Goal: Information Seeking & Learning: Learn about a topic

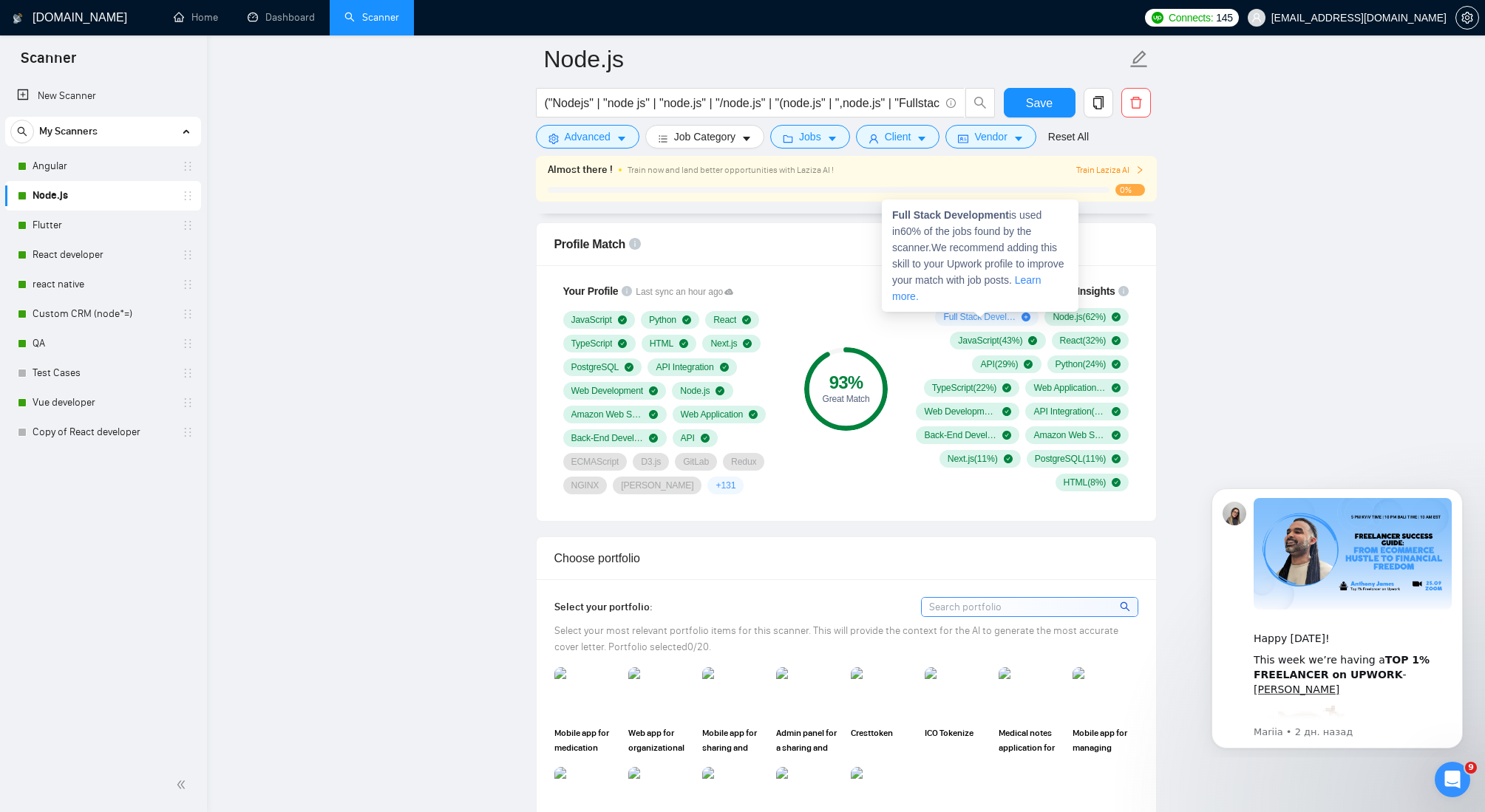
click at [933, 298] on link "Learn more." at bounding box center [967, 288] width 149 height 28
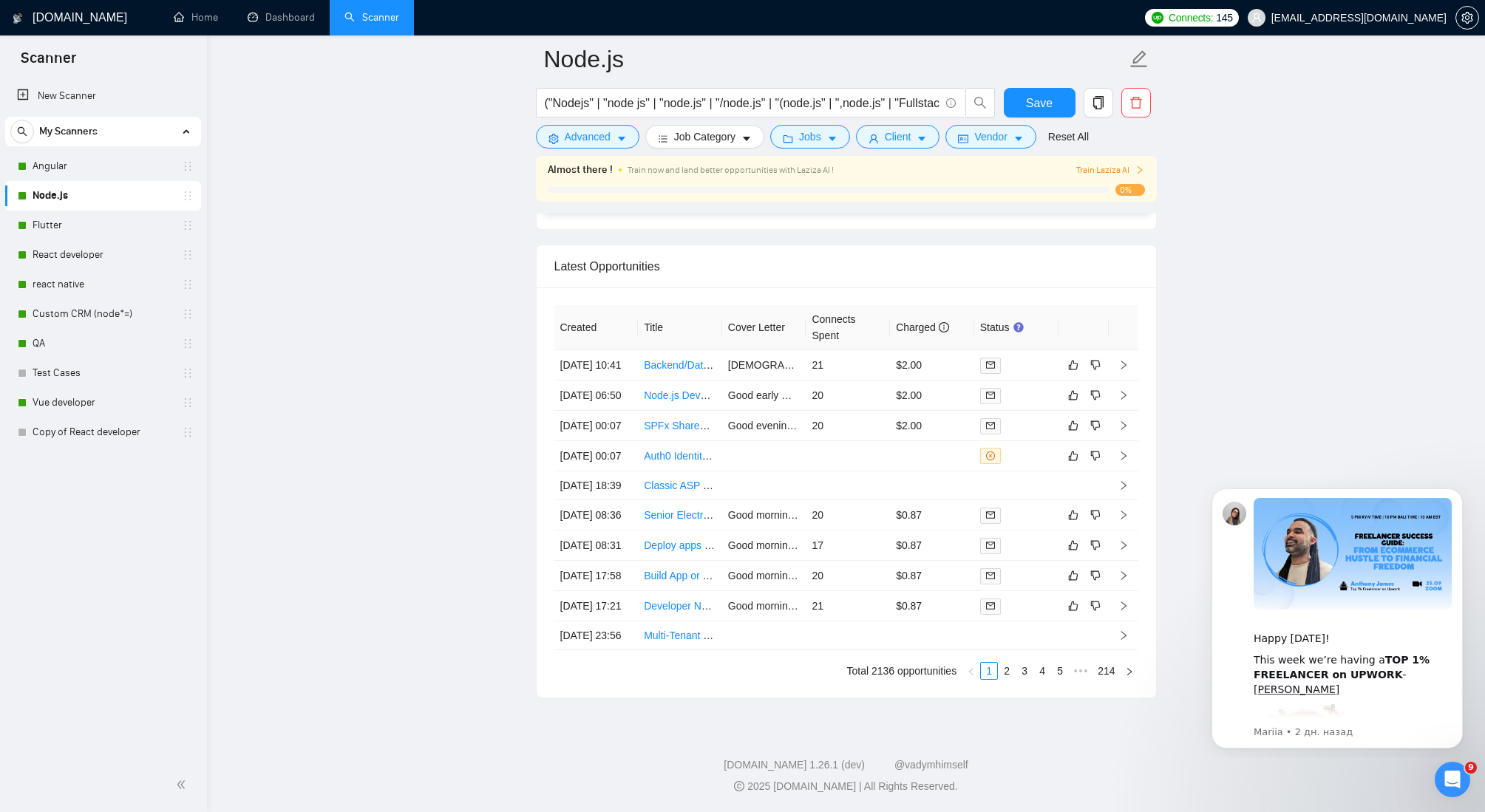
scroll to position [3957, 0]
click at [676, 359] on link "Backend/Data Engineer – API & Data Integration" at bounding box center [755, 365] width 223 height 12
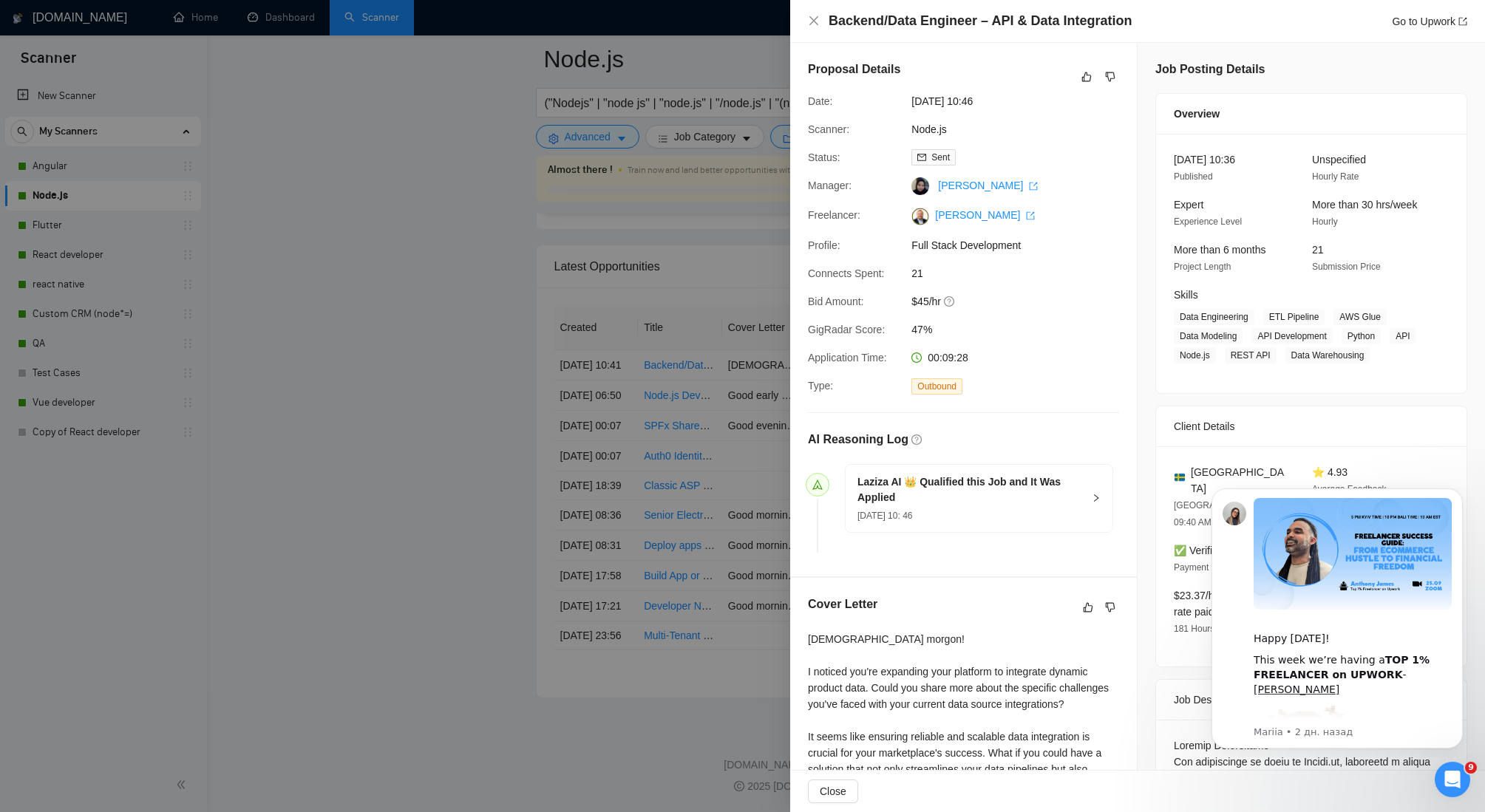
click at [358, 456] on div at bounding box center [742, 406] width 1485 height 812
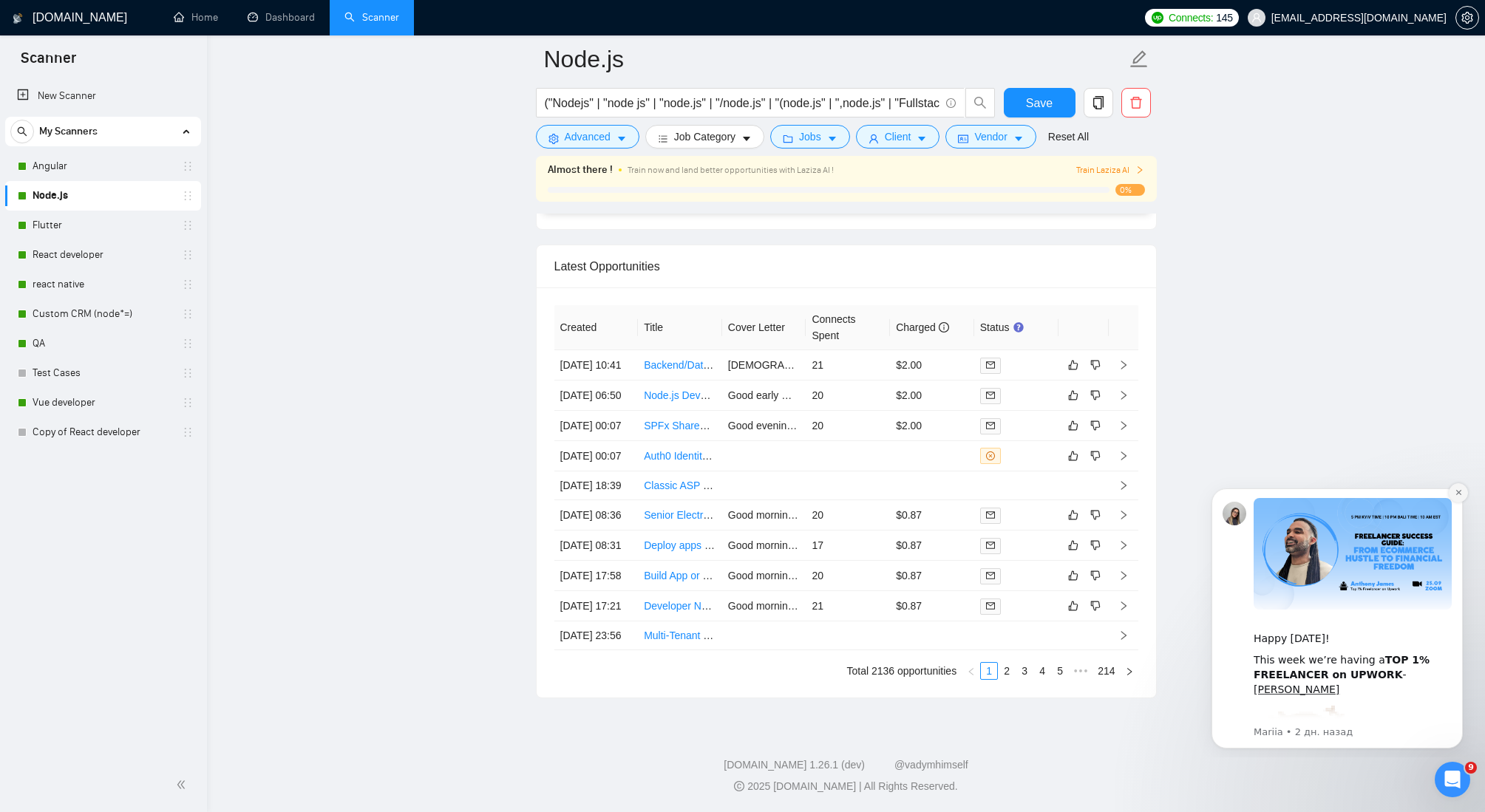
click at [1455, 490] on icon "Dismiss notification" at bounding box center [1458, 493] width 8 height 8
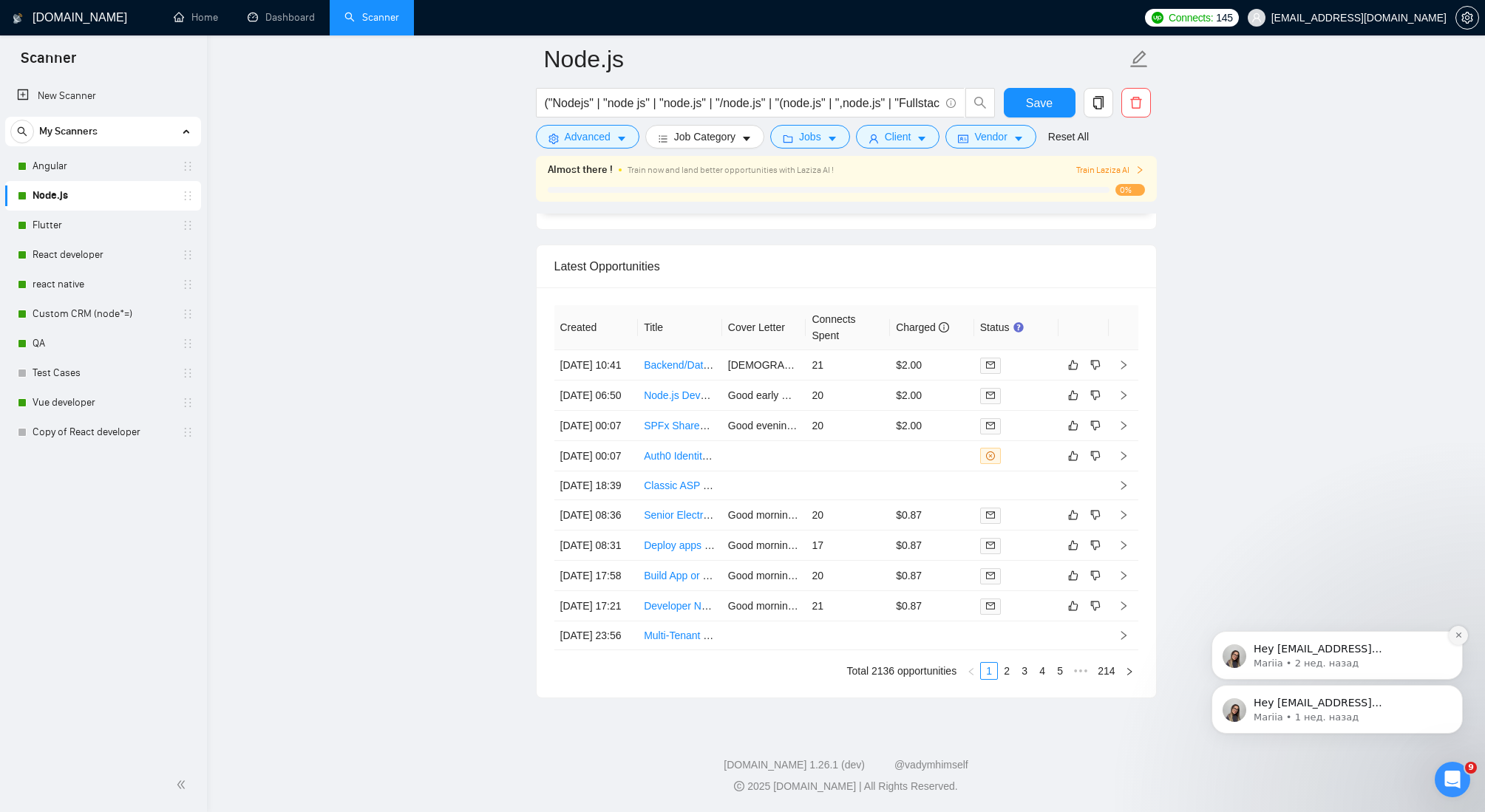
click at [1461, 635] on icon "Dismiss notification" at bounding box center [1458, 635] width 8 height 8
click at [1457, 689] on icon "Dismiss notification" at bounding box center [1457, 689] width 6 height 6
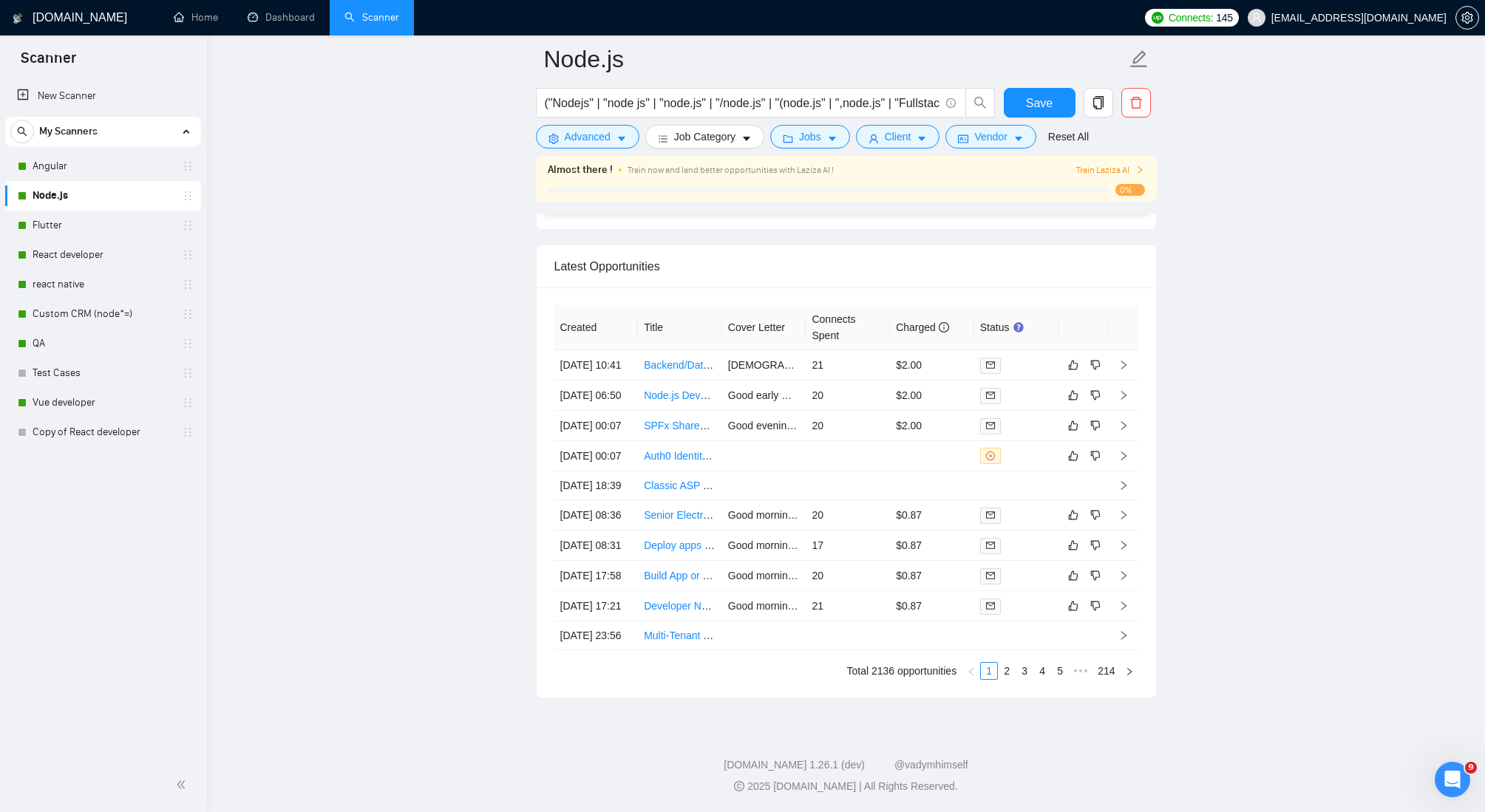
click at [1433, 773] on div "Открыть службу сообщений Intercom" at bounding box center [1450, 777] width 49 height 49
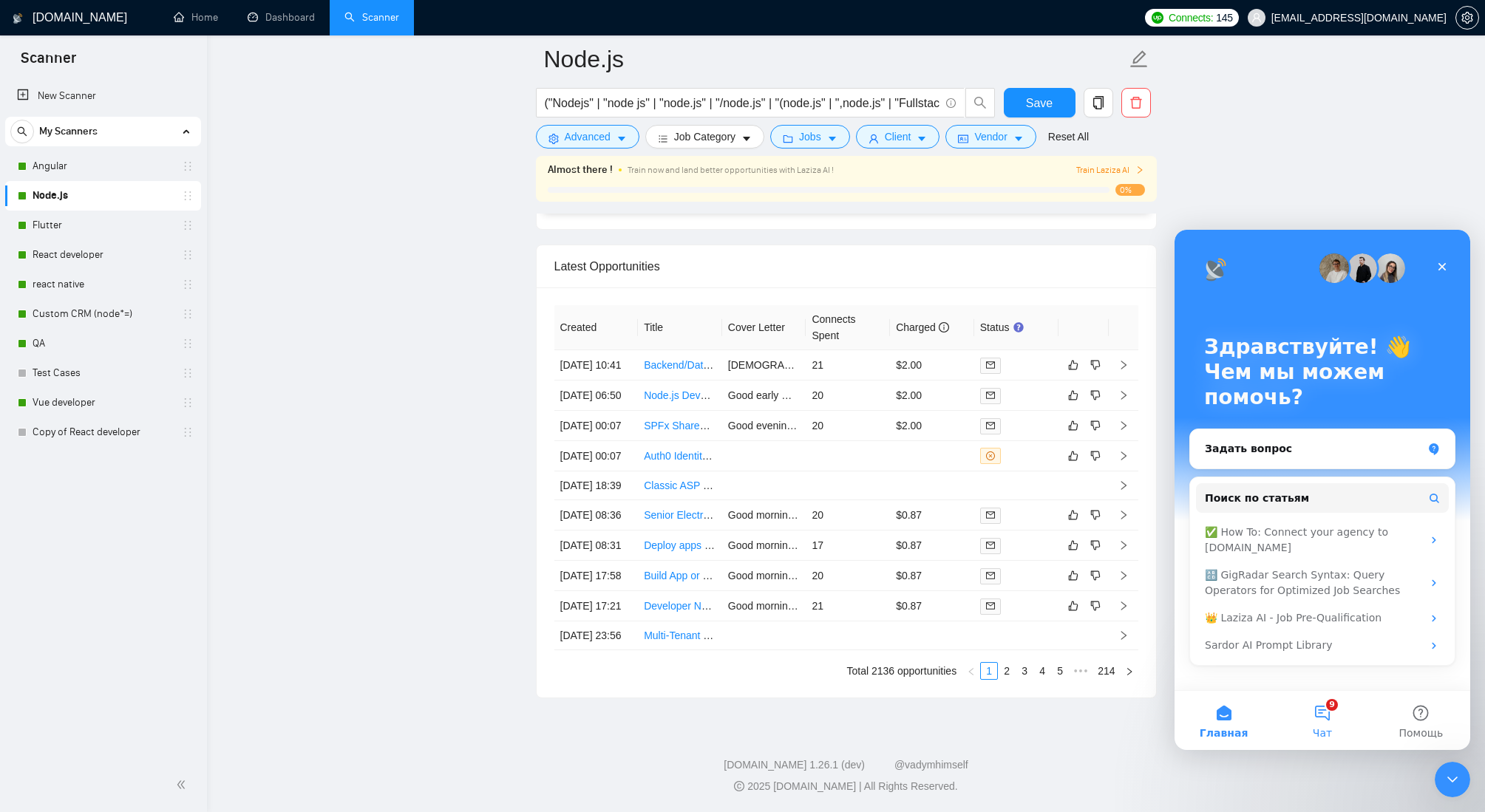
click at [1324, 709] on button "9 Чат" at bounding box center [1321, 720] width 98 height 59
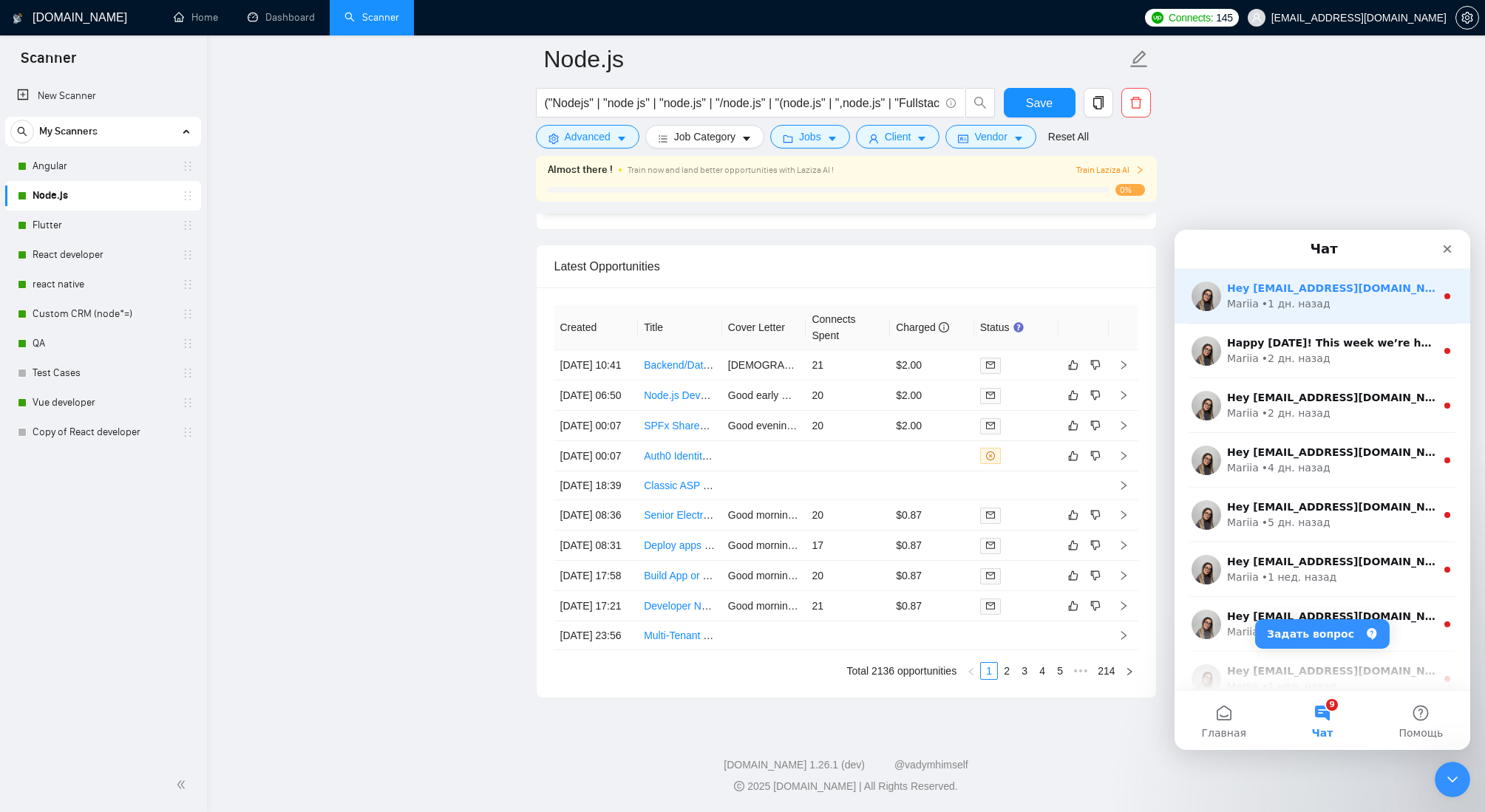
click at [1326, 303] on div "Mariia • 1 дн. назад" at bounding box center [1331, 304] width 208 height 16
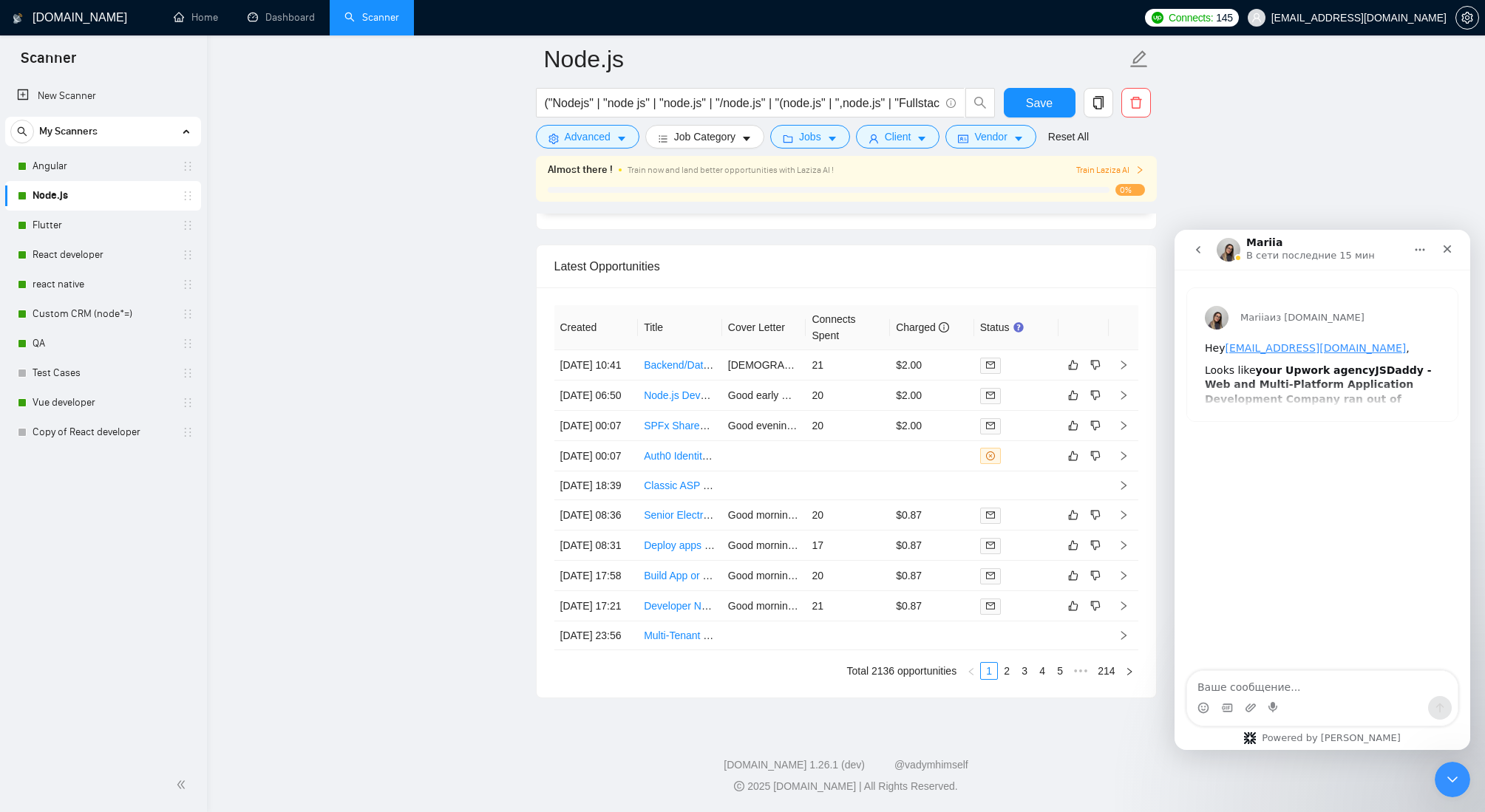
click at [1322, 400] on div "Mariia из [DOMAIN_NAME] Hey [EMAIL_ADDRESS][DOMAIN_NAME] , Looks like your Upwo…" at bounding box center [1322, 355] width 270 height 133
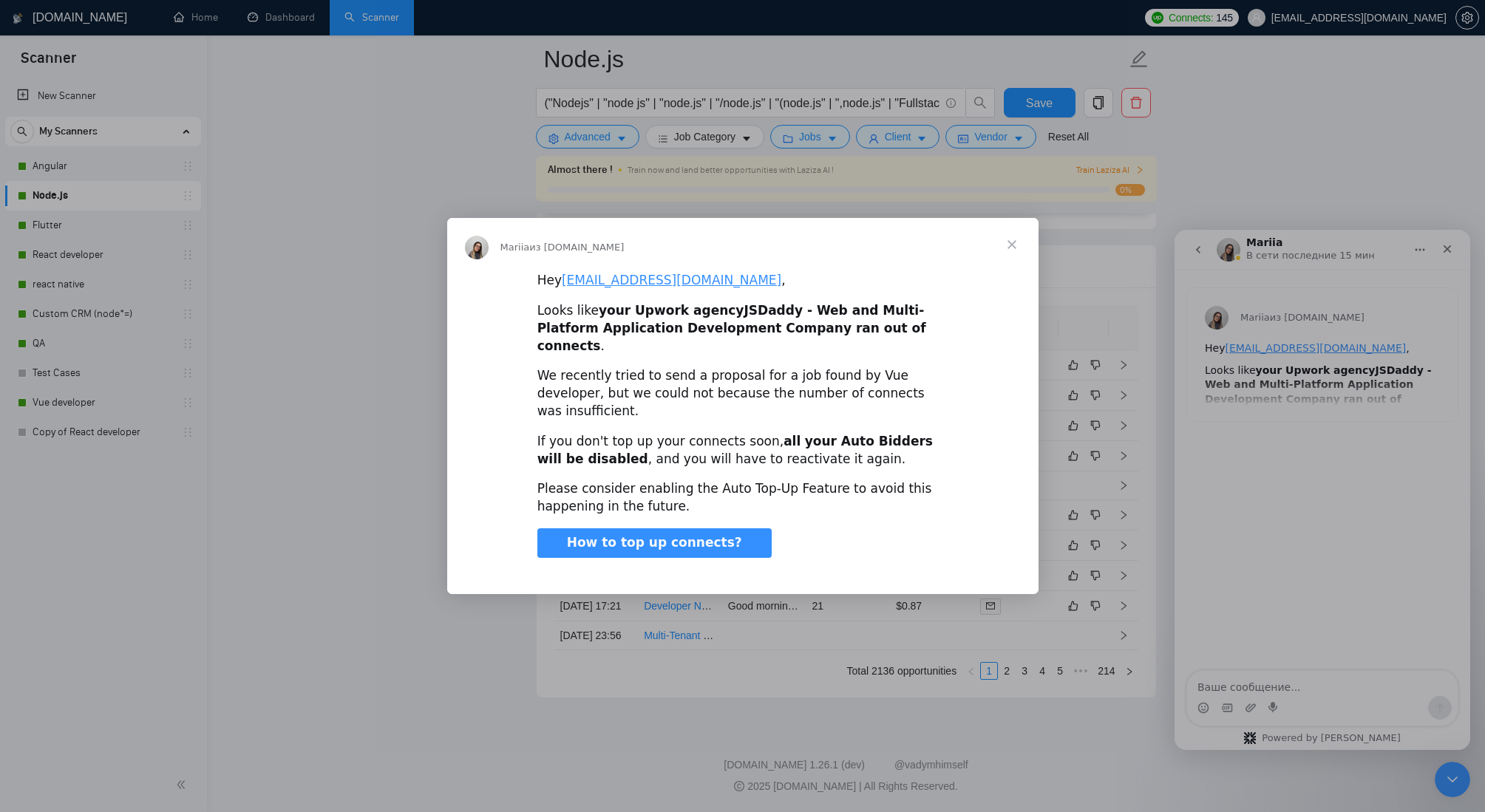
click at [1010, 259] on span "Закрыть" at bounding box center [1012, 244] width 53 height 53
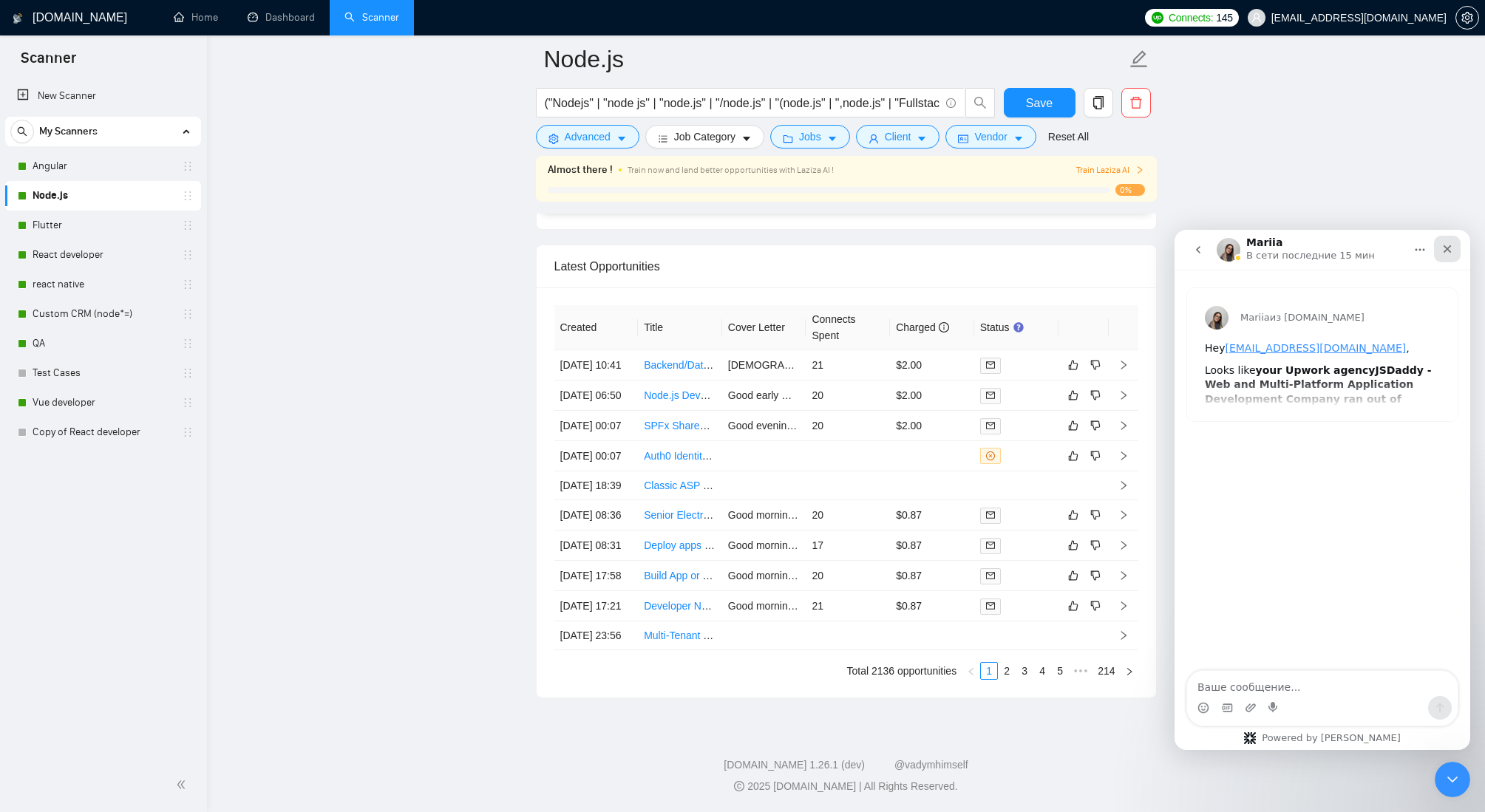
click at [1443, 244] on icon "Закрыть" at bounding box center [1446, 248] width 12 height 12
